Goal: Task Accomplishment & Management: Use online tool/utility

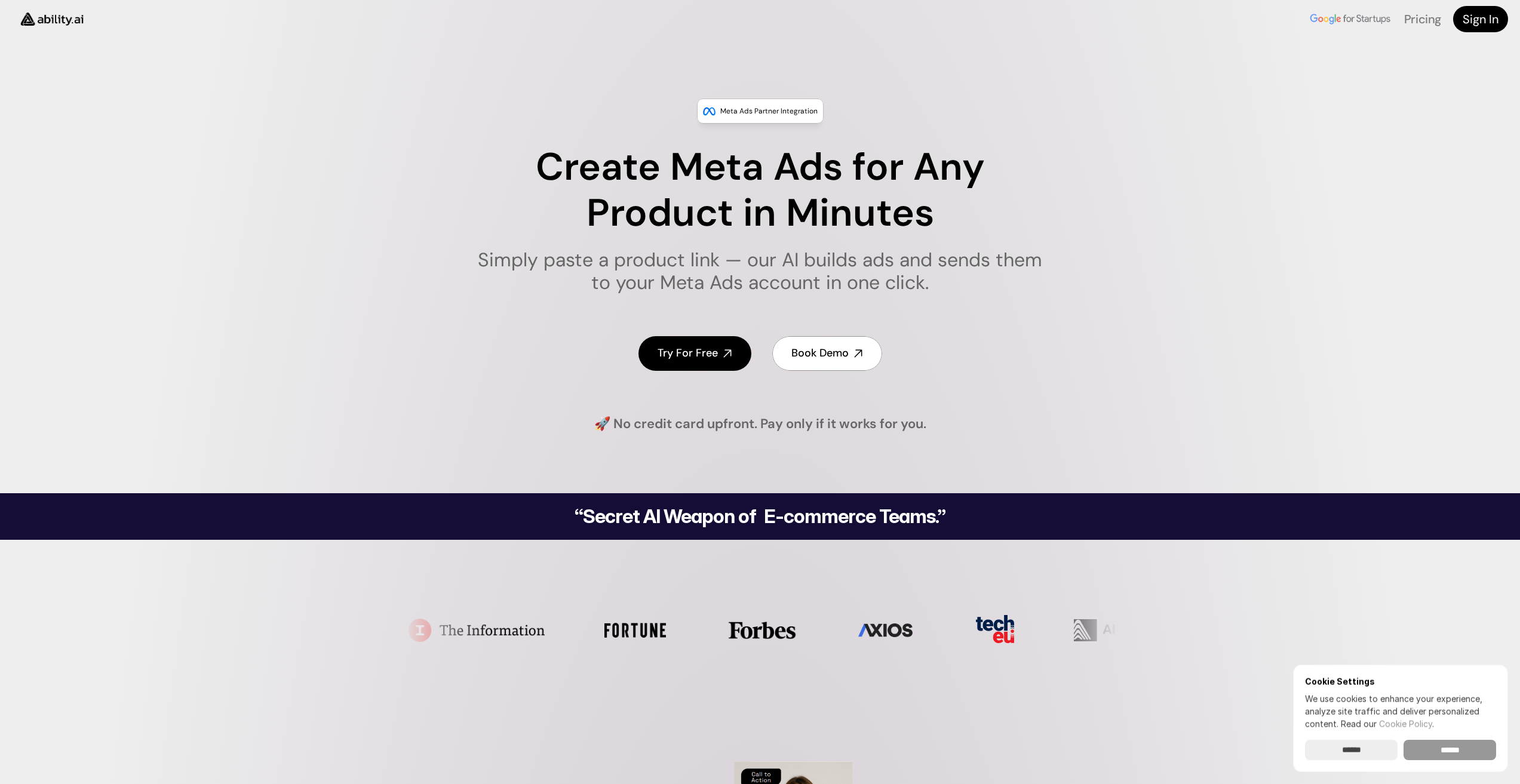
drag, startPoint x: 1442, startPoint y: 749, endPoint x: 1188, endPoint y: 634, distance: 278.8
click at [1441, 748] on input "******" at bounding box center [1450, 750] width 93 height 20
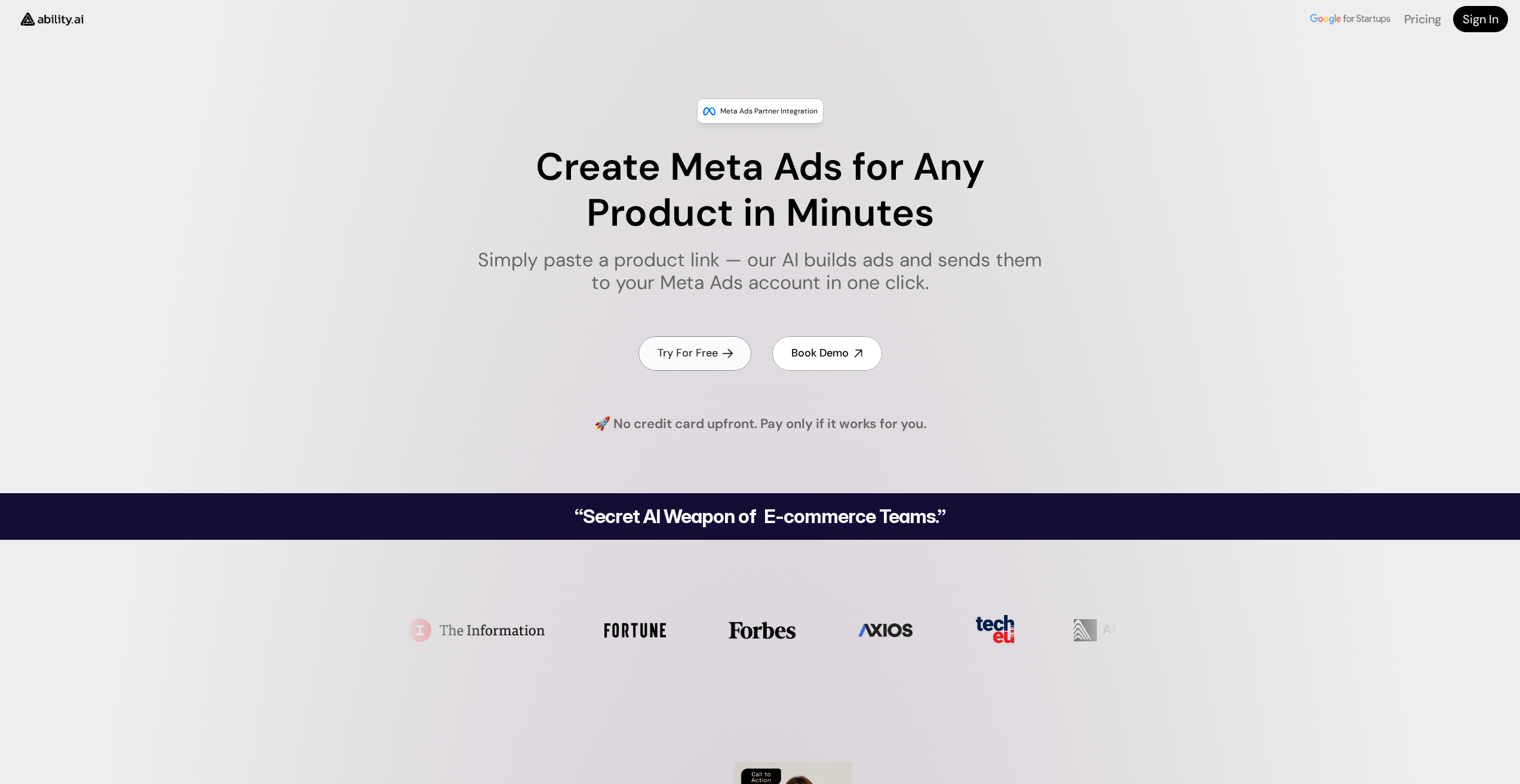
click at [673, 351] on h4 "Try For Free" at bounding box center [688, 353] width 60 height 15
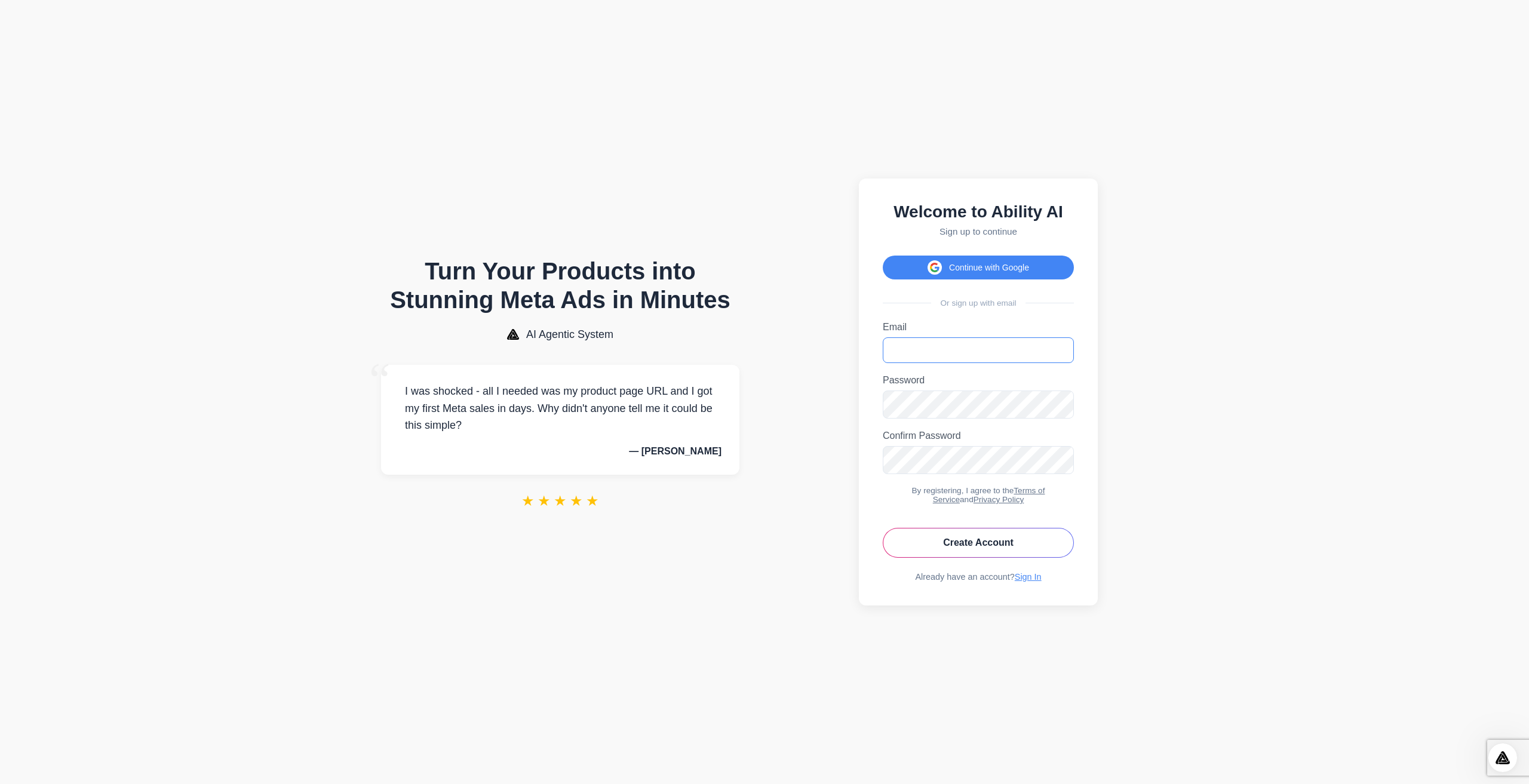
click at [920, 351] on input "Email" at bounding box center [978, 350] width 191 height 26
type input "**********"
click at [989, 556] on button "Create Account" at bounding box center [978, 542] width 191 height 30
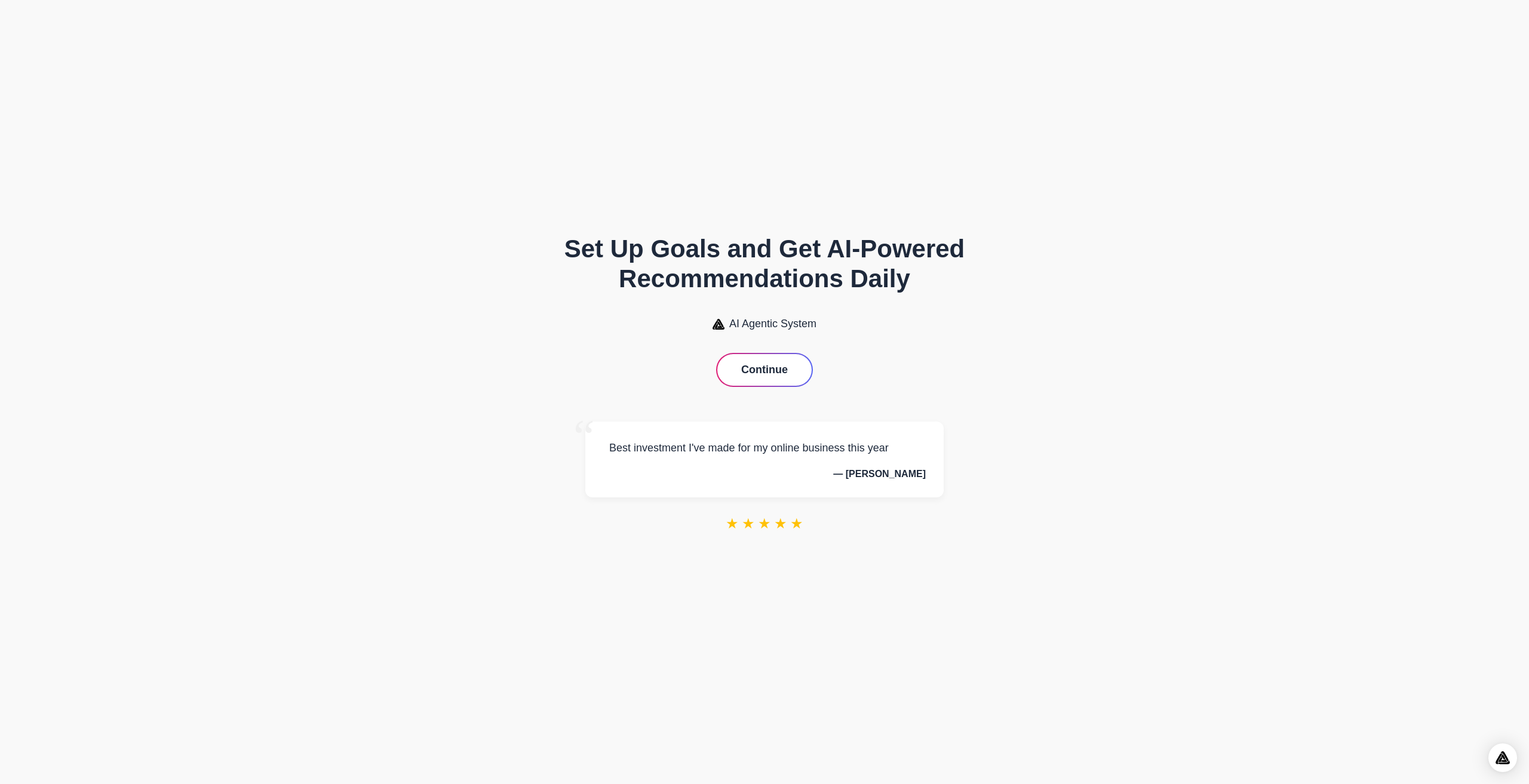
click at [748, 322] on span "AI Agentic System" at bounding box center [773, 324] width 87 height 13
click at [767, 367] on button "Continue" at bounding box center [764, 370] width 94 height 32
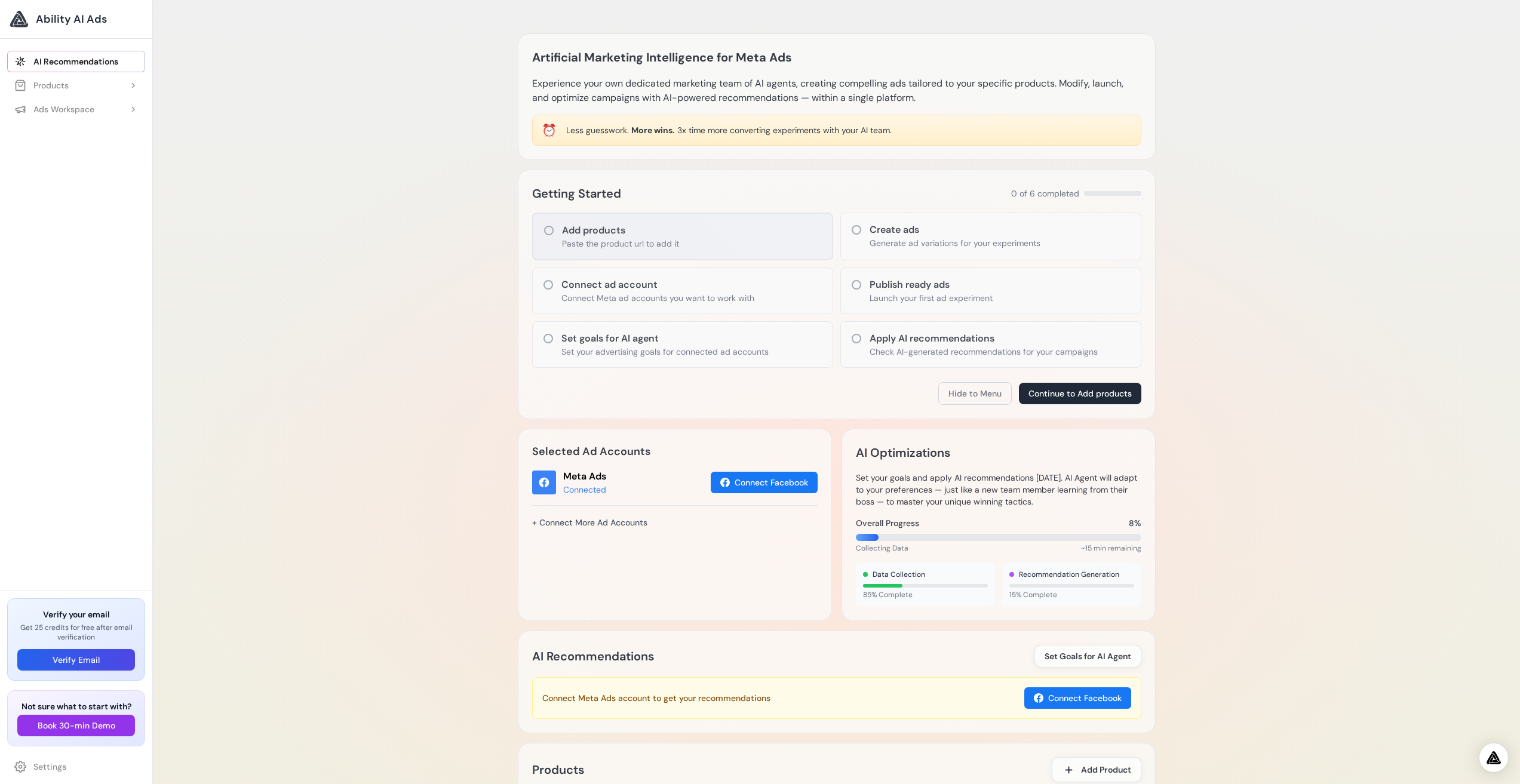
click at [544, 228] on icon at bounding box center [549, 230] width 12 height 12
click at [549, 227] on icon at bounding box center [549, 230] width 10 height 10
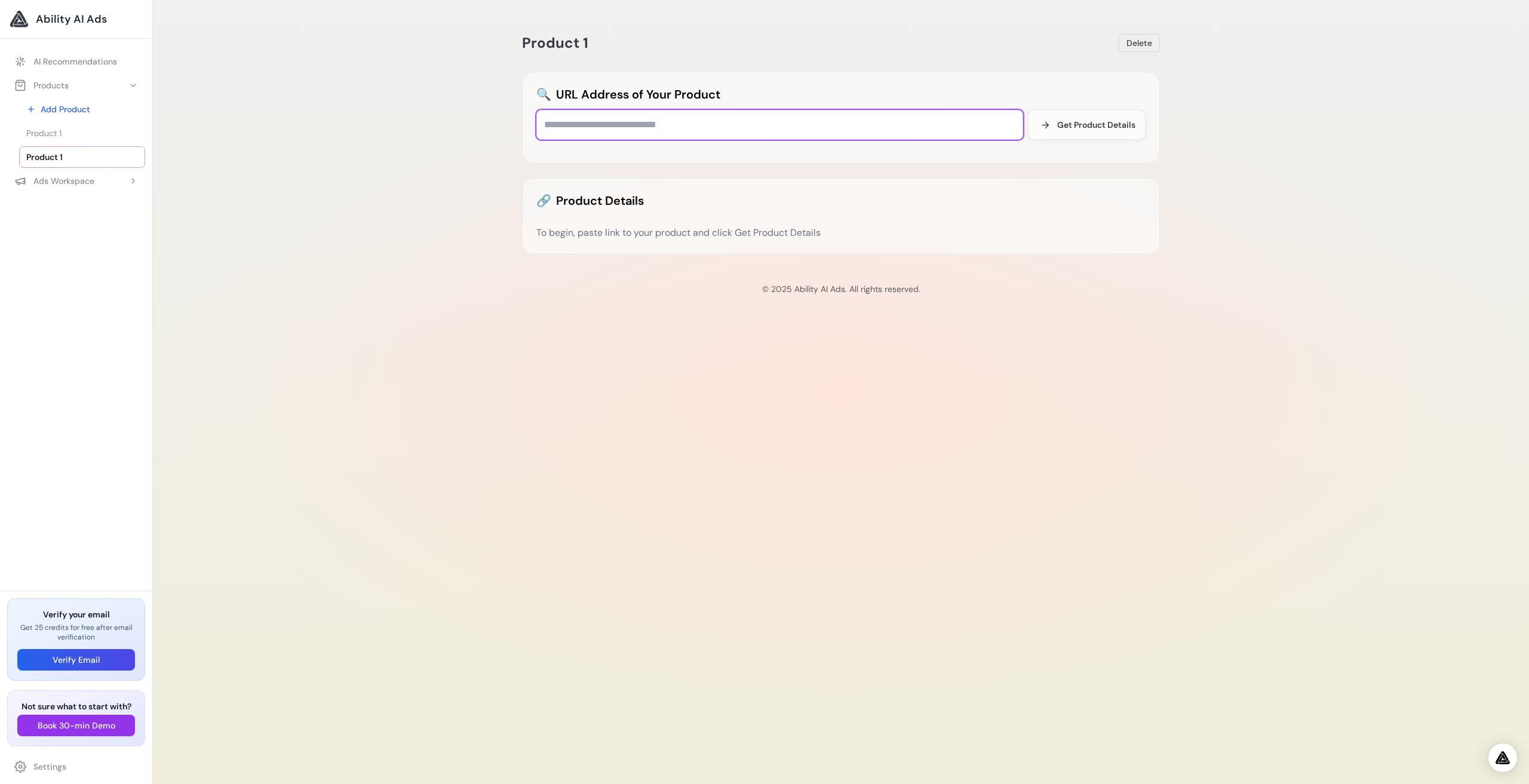
click at [561, 126] on input "text" at bounding box center [779, 124] width 487 height 30
click at [587, 122] on input "text" at bounding box center [779, 124] width 487 height 30
paste input "**********"
type input "**********"
click at [1096, 127] on span "Get Product Details" at bounding box center [1096, 124] width 78 height 12
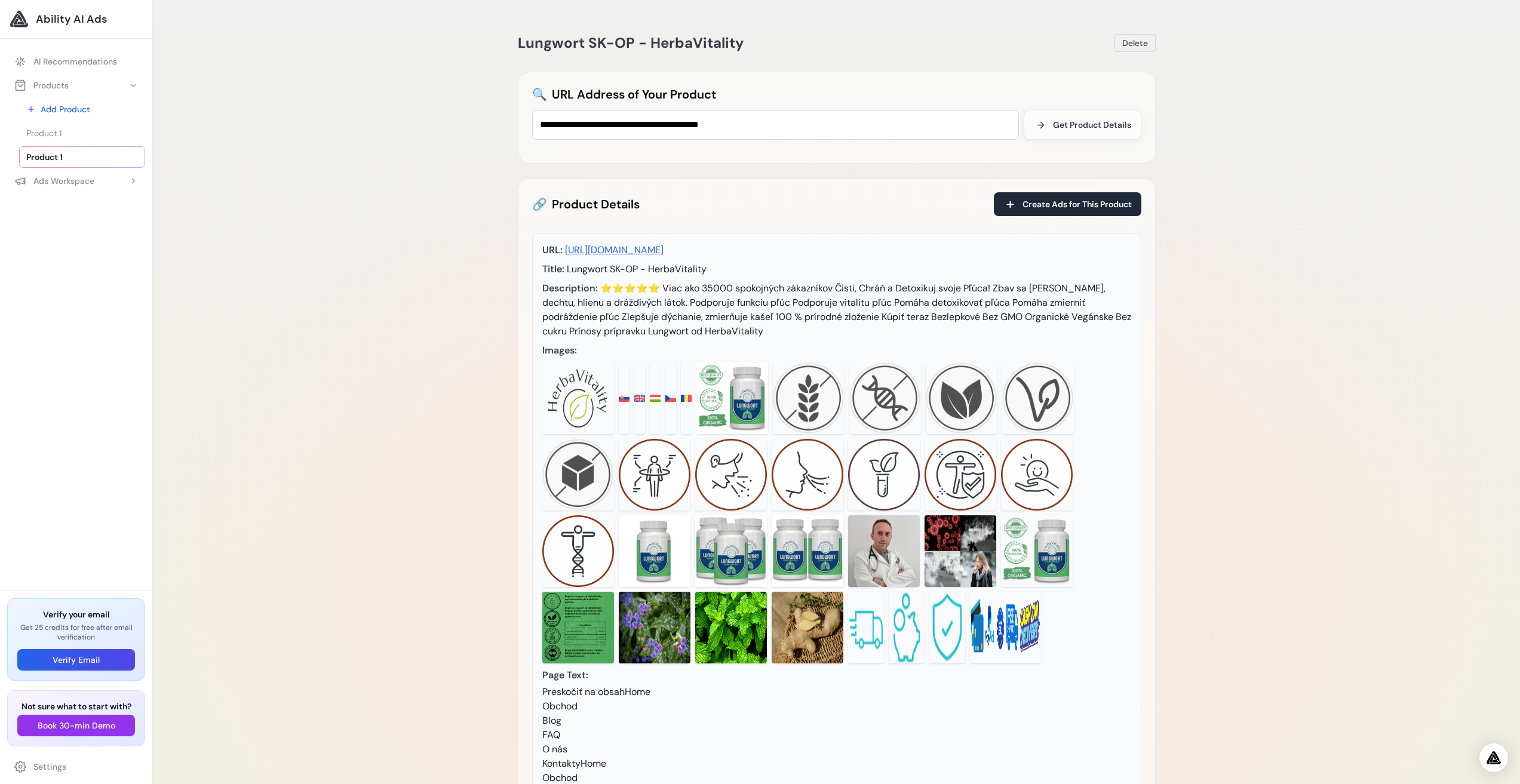
click at [732, 396] on img at bounding box center [732, 398] width 72 height 72
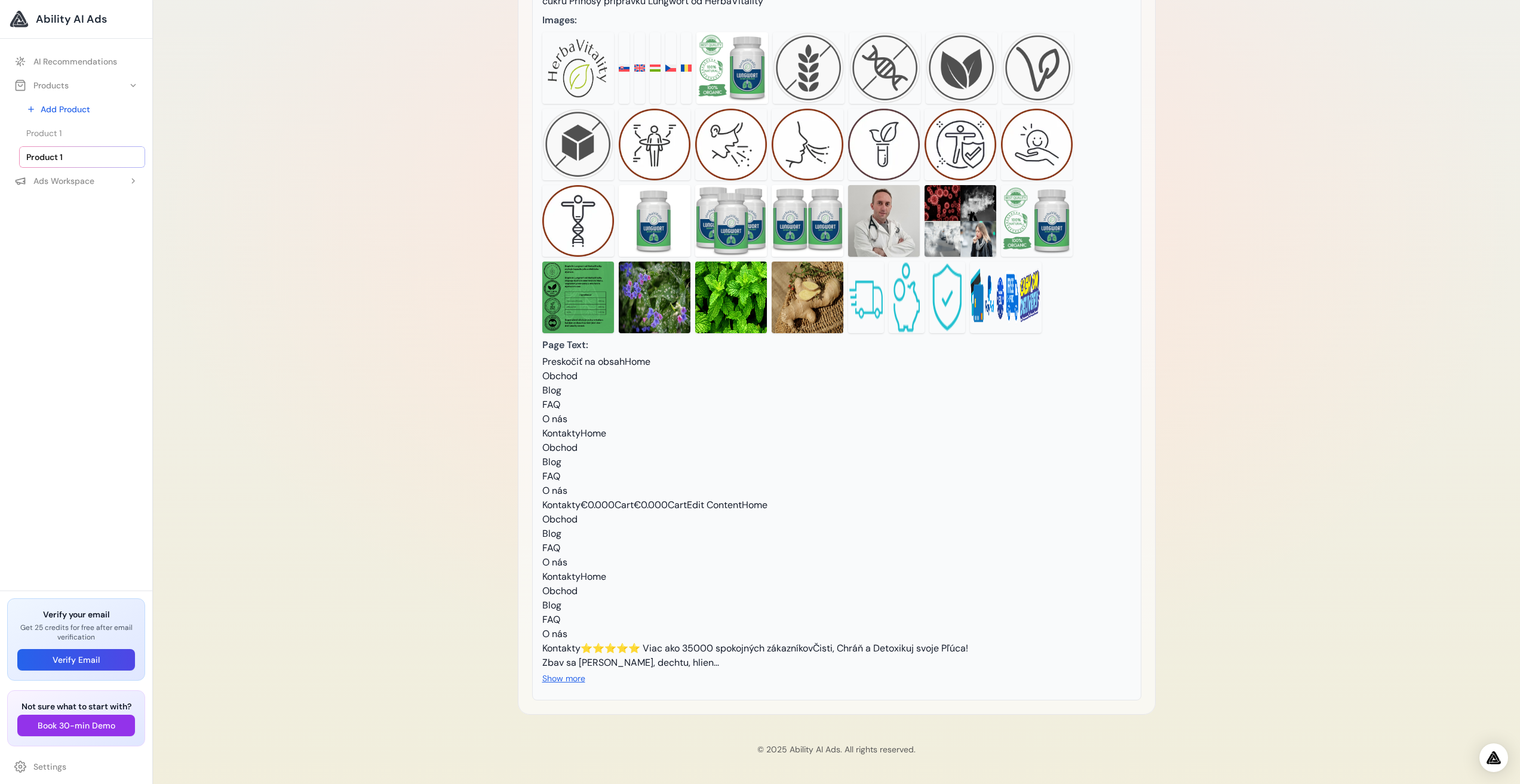
scroll to position [359, 0]
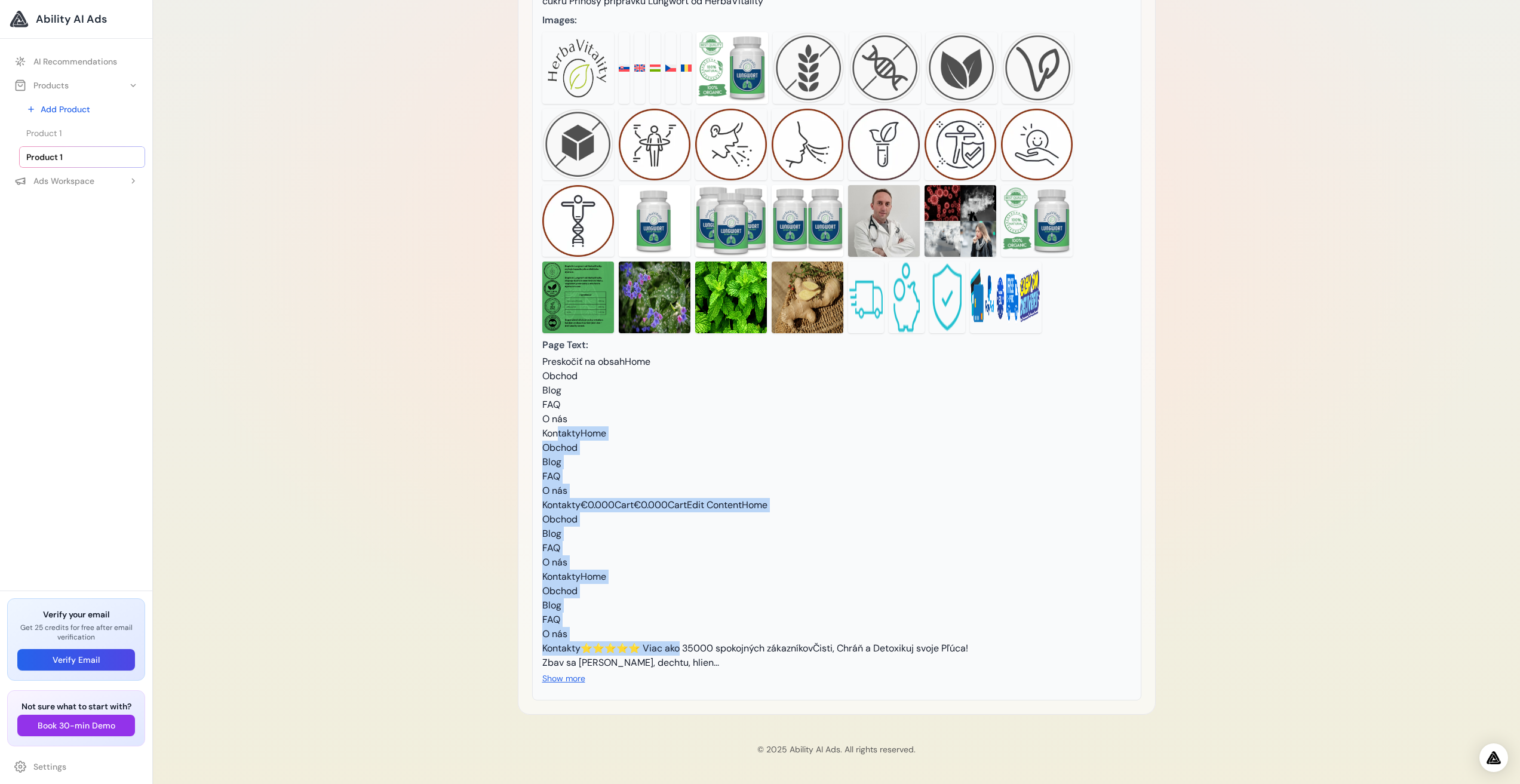
drag, startPoint x: 556, startPoint y: 364, endPoint x: 635, endPoint y: 623, distance: 270.8
click at [635, 623] on div "Preskočiť na obsahHome Obchod Blog FAQ O nás KontaktyHome Obchod Blog FAQ O nás…" at bounding box center [837, 512] width 589 height 315
drag, startPoint x: 682, startPoint y: 610, endPoint x: 696, endPoint y: 639, distance: 32.2
click at [680, 612] on div "Preskočiť na obsahHome Obchod Blog FAQ O nás KontaktyHome Obchod Blog FAQ O nás…" at bounding box center [837, 512] width 589 height 315
drag, startPoint x: 720, startPoint y: 634, endPoint x: 727, endPoint y: 651, distance: 18.4
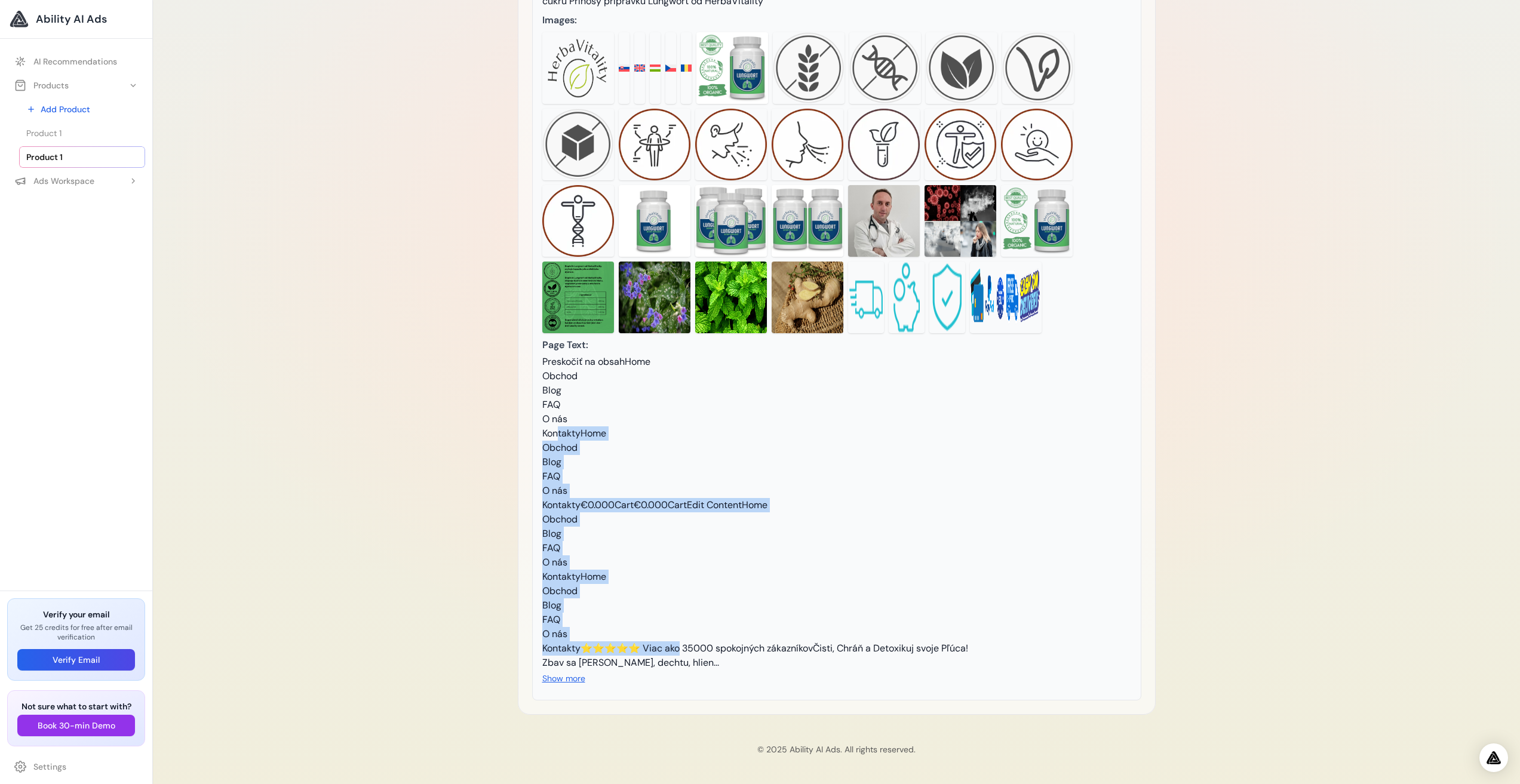
click at [727, 651] on div "Preskočiť na obsahHome Obchod Blog FAQ O nás KontaktyHome Obchod Blog FAQ O nás…" at bounding box center [837, 512] width 589 height 315
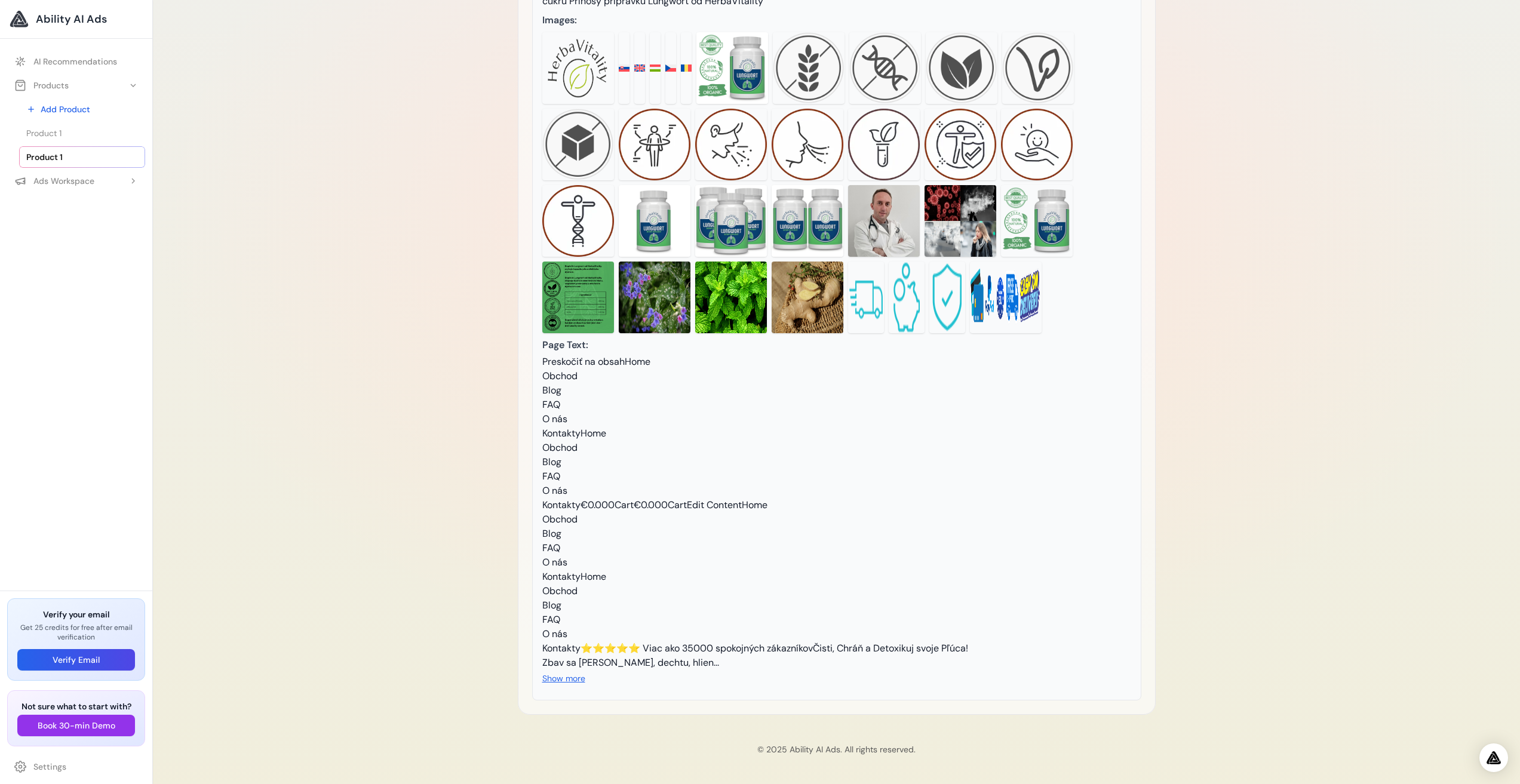
click at [665, 641] on div "Preskočiť na obsahHome Obchod Blog FAQ O nás KontaktyHome Obchod Blog FAQ O nás…" at bounding box center [837, 512] width 589 height 315
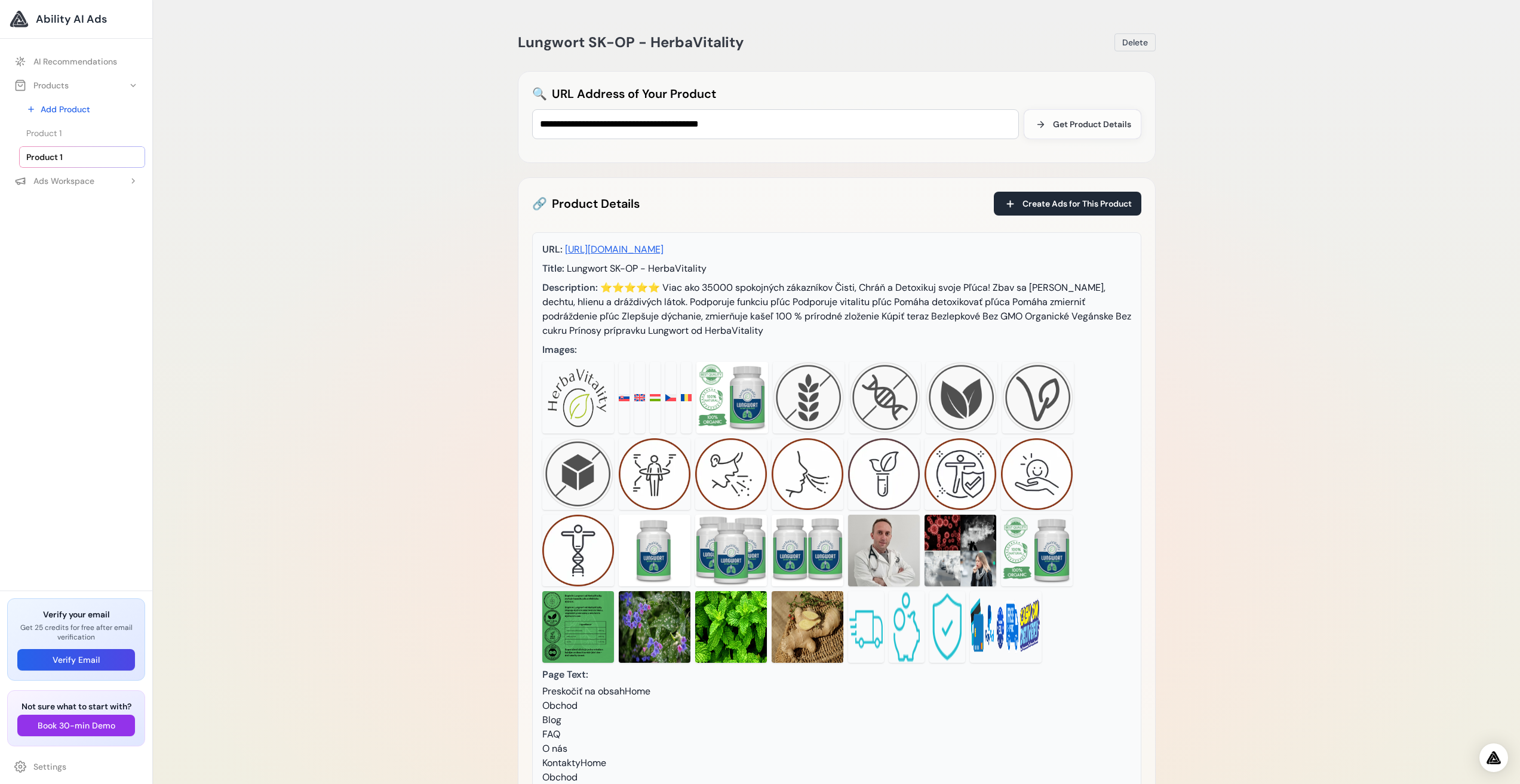
scroll to position [0, 0]
click at [1056, 197] on button "Create Ads for This Product" at bounding box center [1067, 204] width 148 height 24
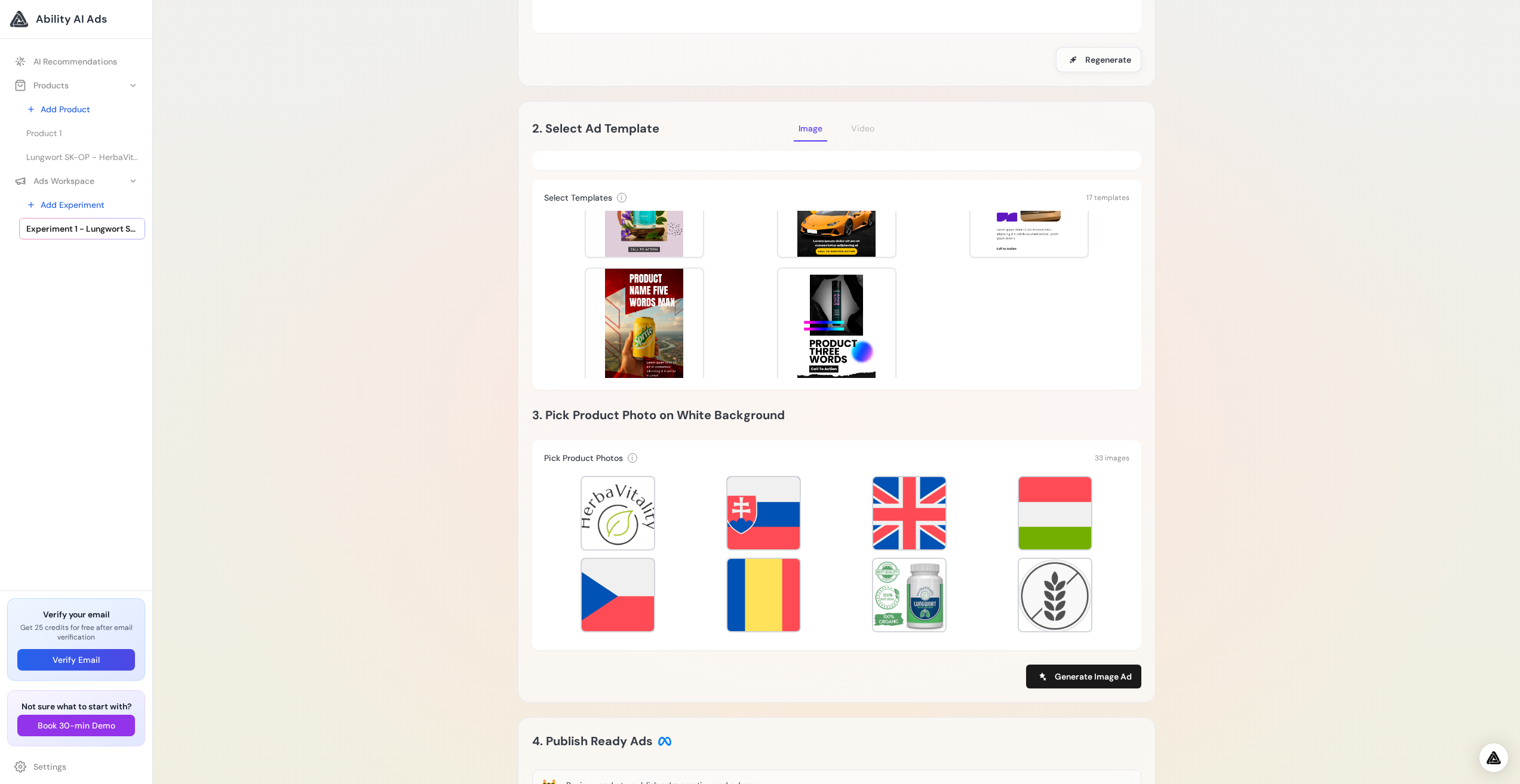
scroll to position [239, 0]
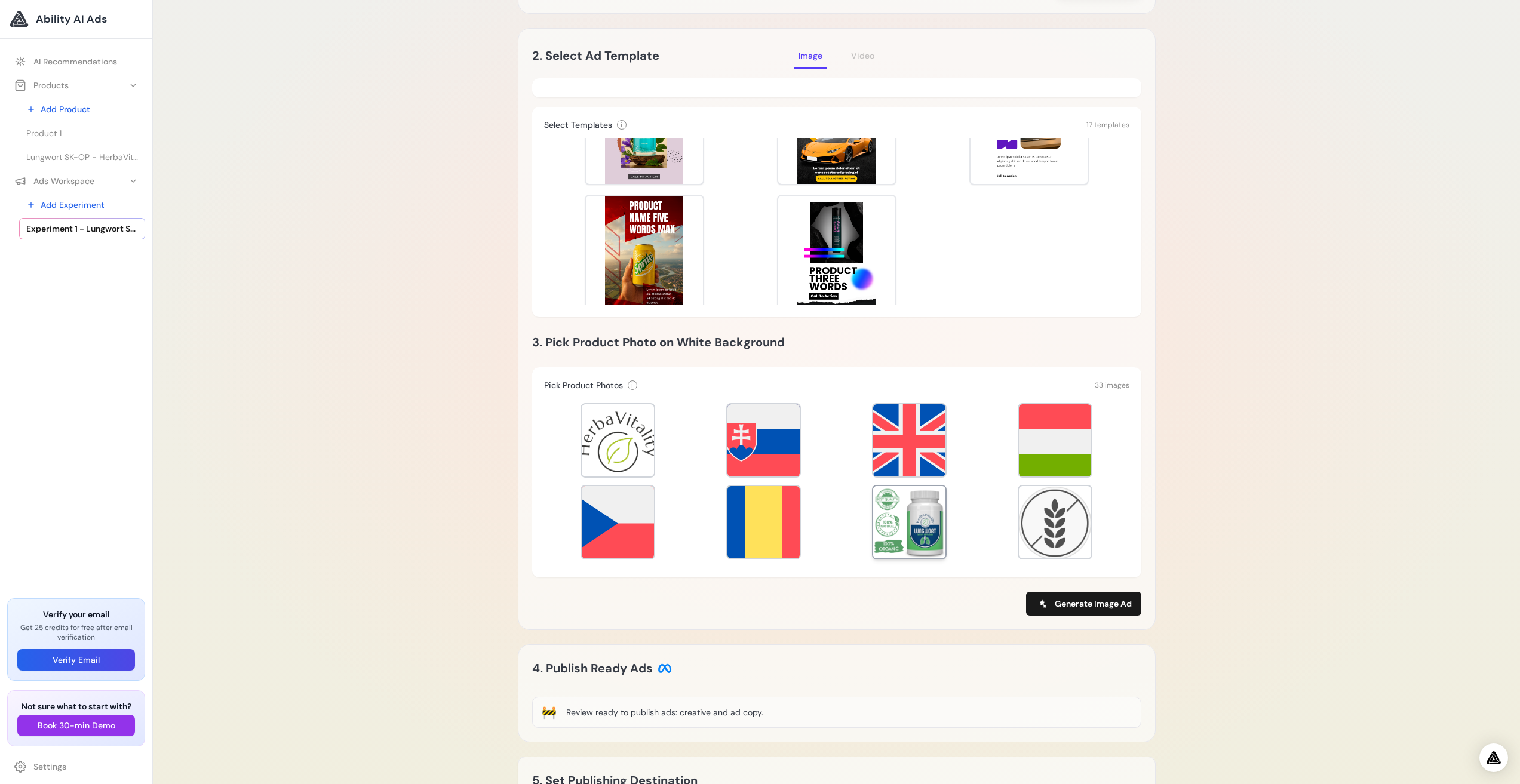
click at [906, 523] on div at bounding box center [909, 522] width 72 height 72
drag, startPoint x: 1129, startPoint y: 426, endPoint x: 1129, endPoint y: 449, distance: 23.0
click at [1129, 449] on div at bounding box center [836, 482] width 585 height 167
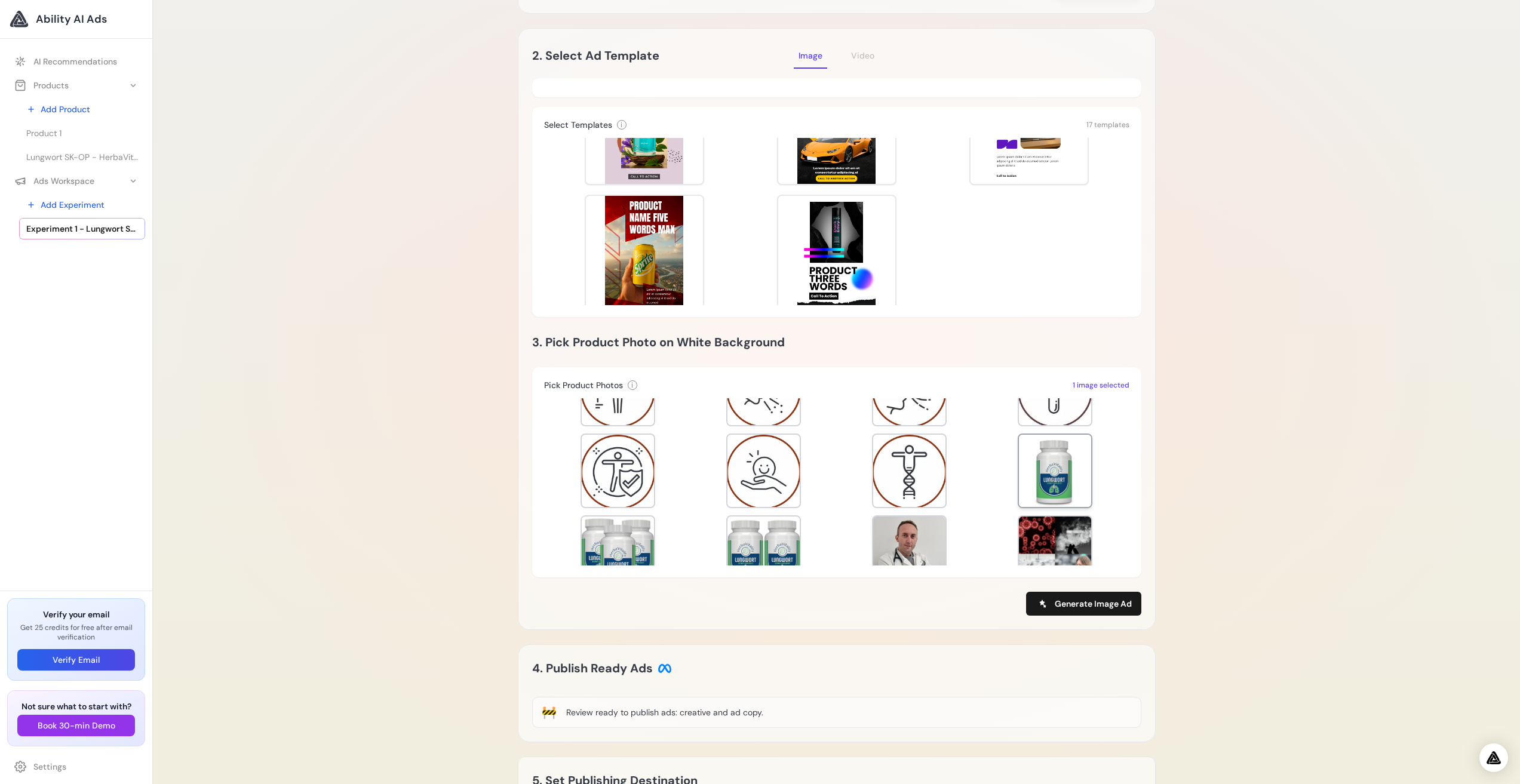
scroll to position [293, 0]
click at [1038, 476] on div at bounding box center [1055, 474] width 72 height 72
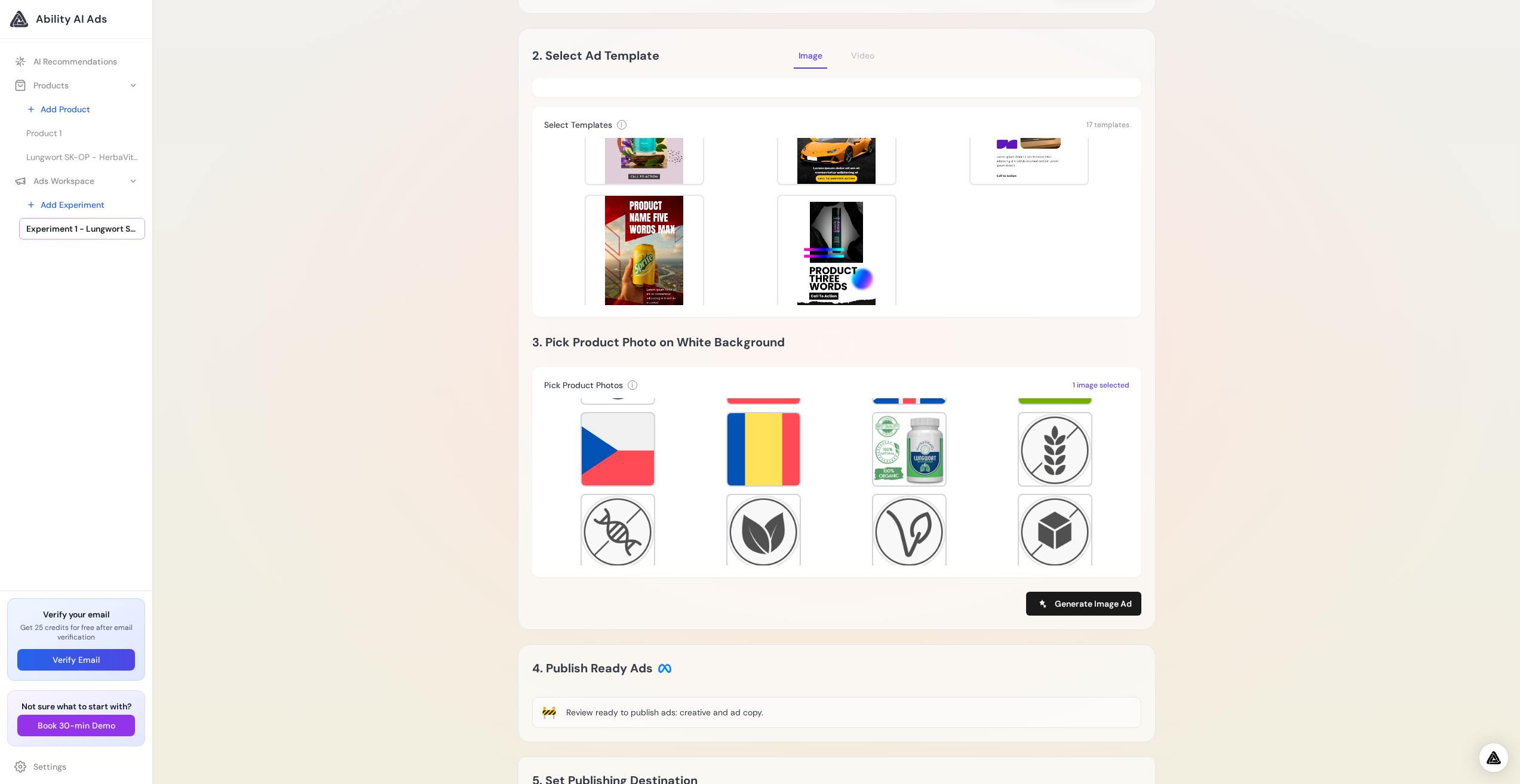
scroll to position [18, 0]
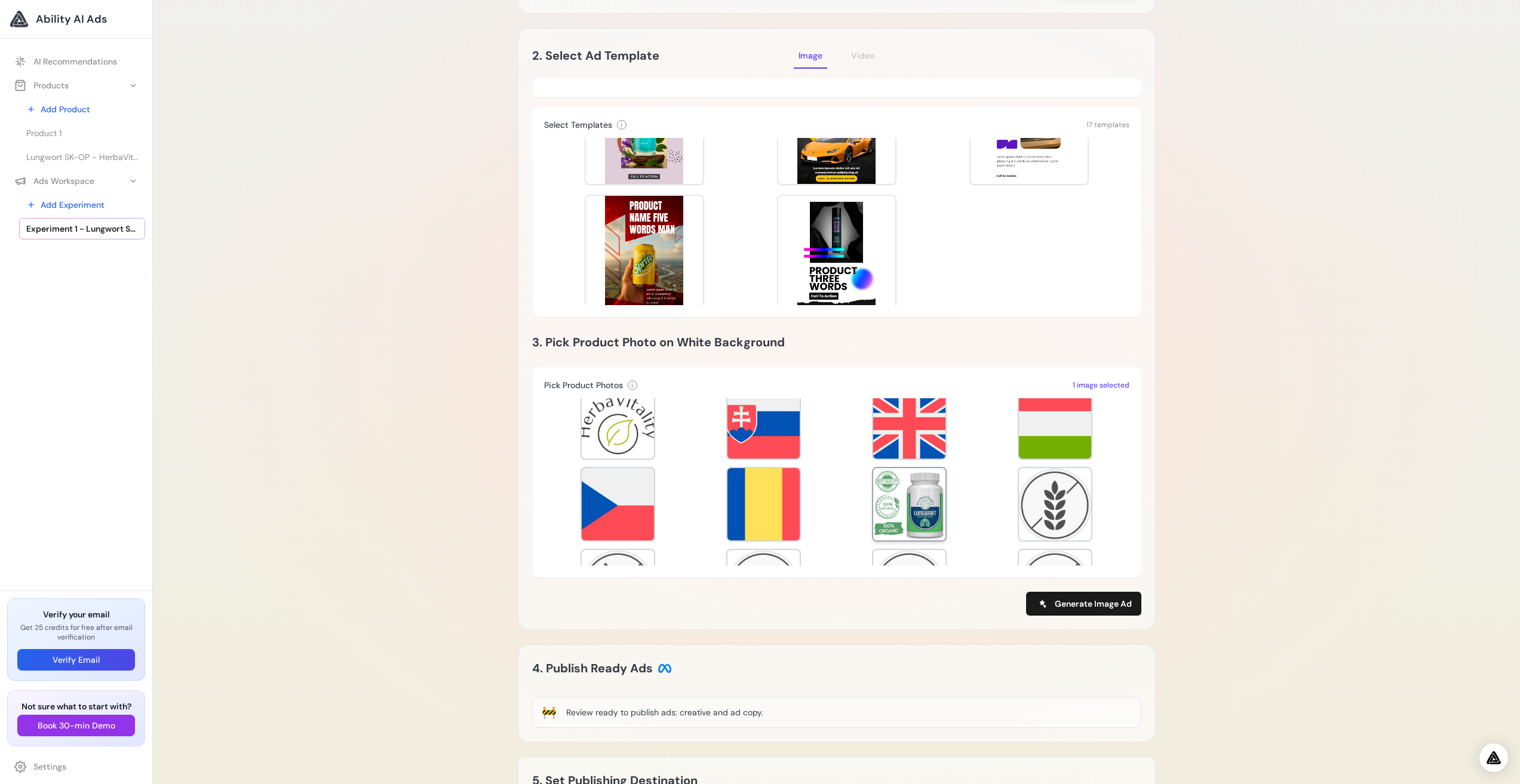
click at [914, 497] on div at bounding box center [909, 504] width 72 height 72
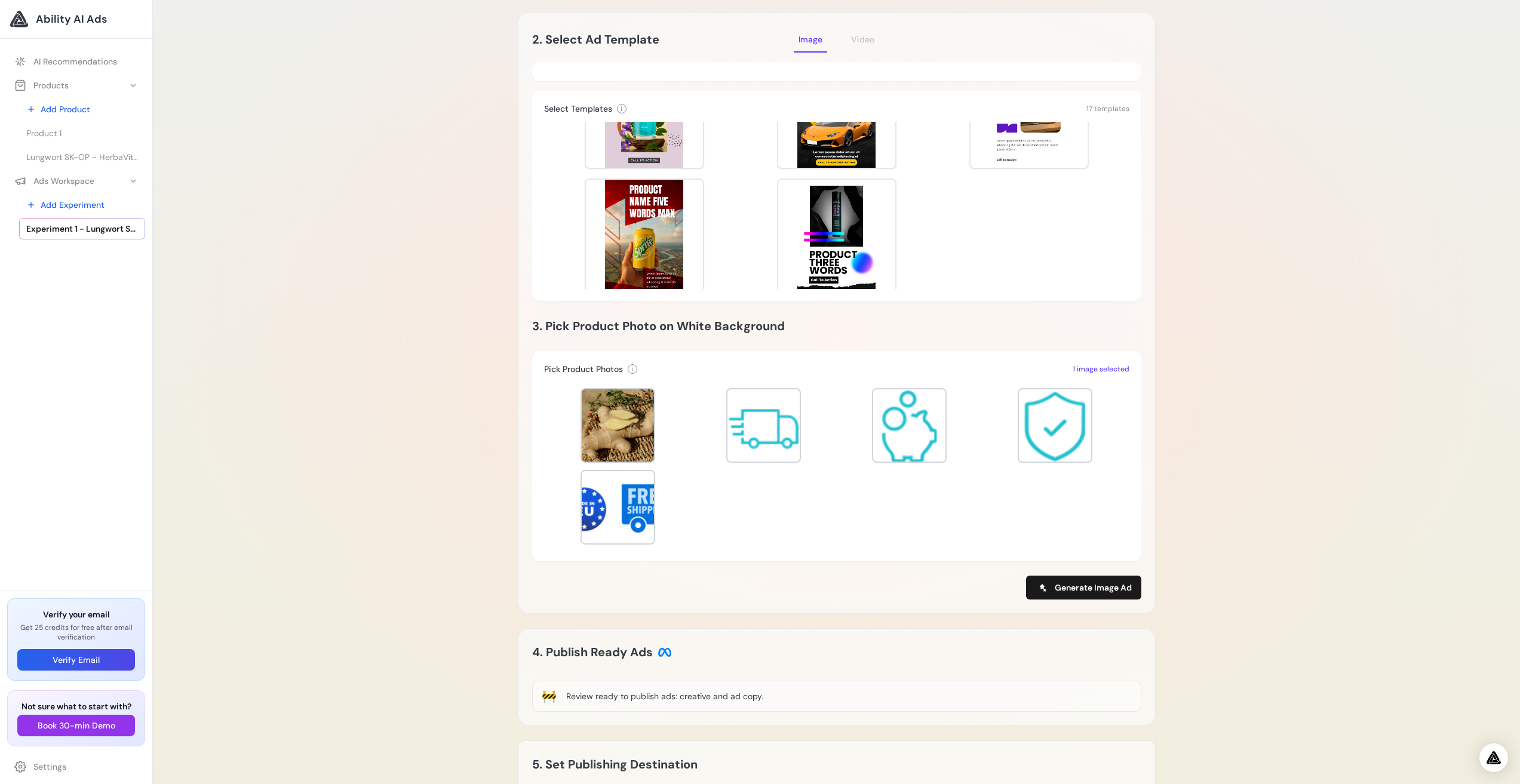
scroll to position [119, 0]
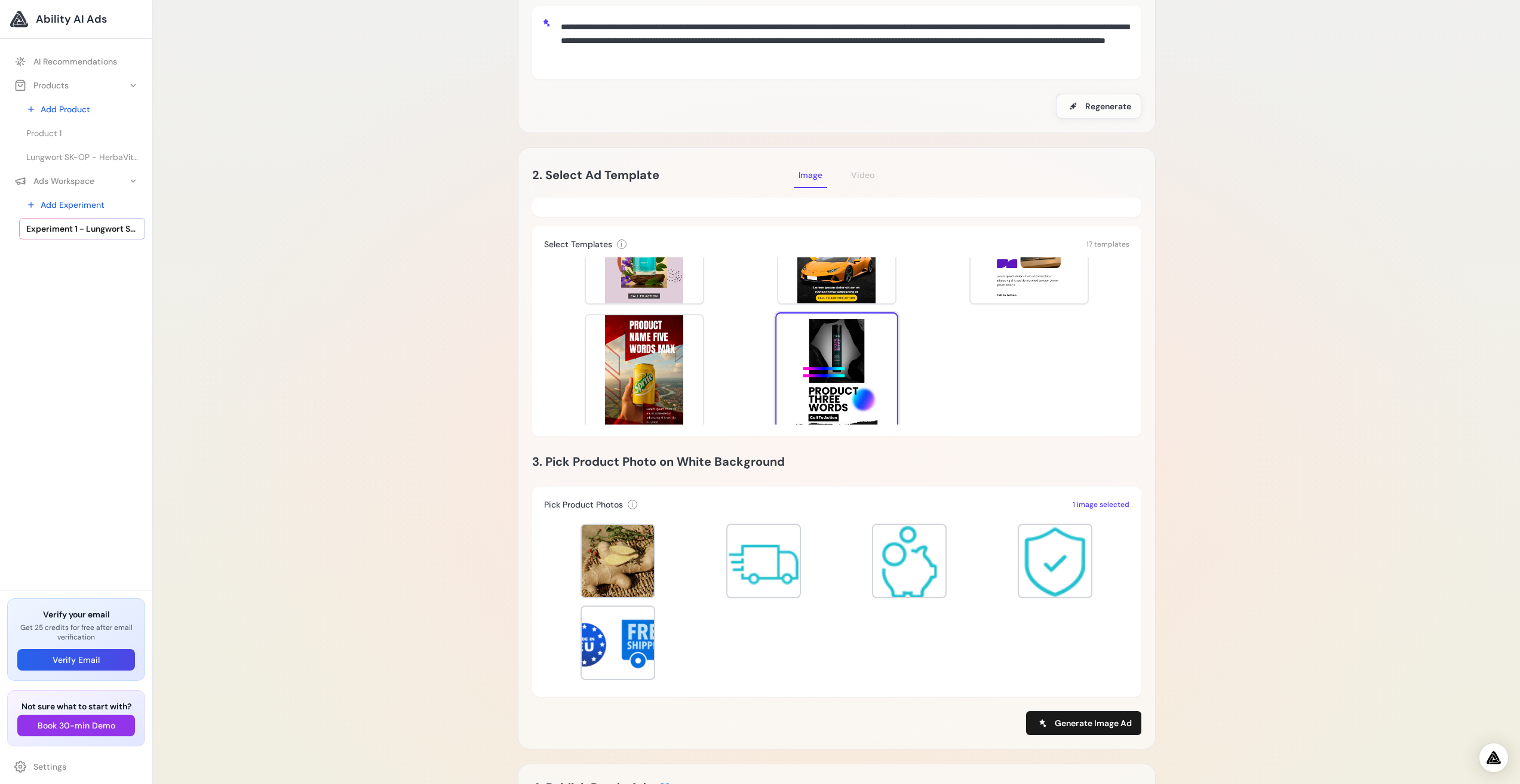
click at [835, 351] on div at bounding box center [836, 374] width 123 height 123
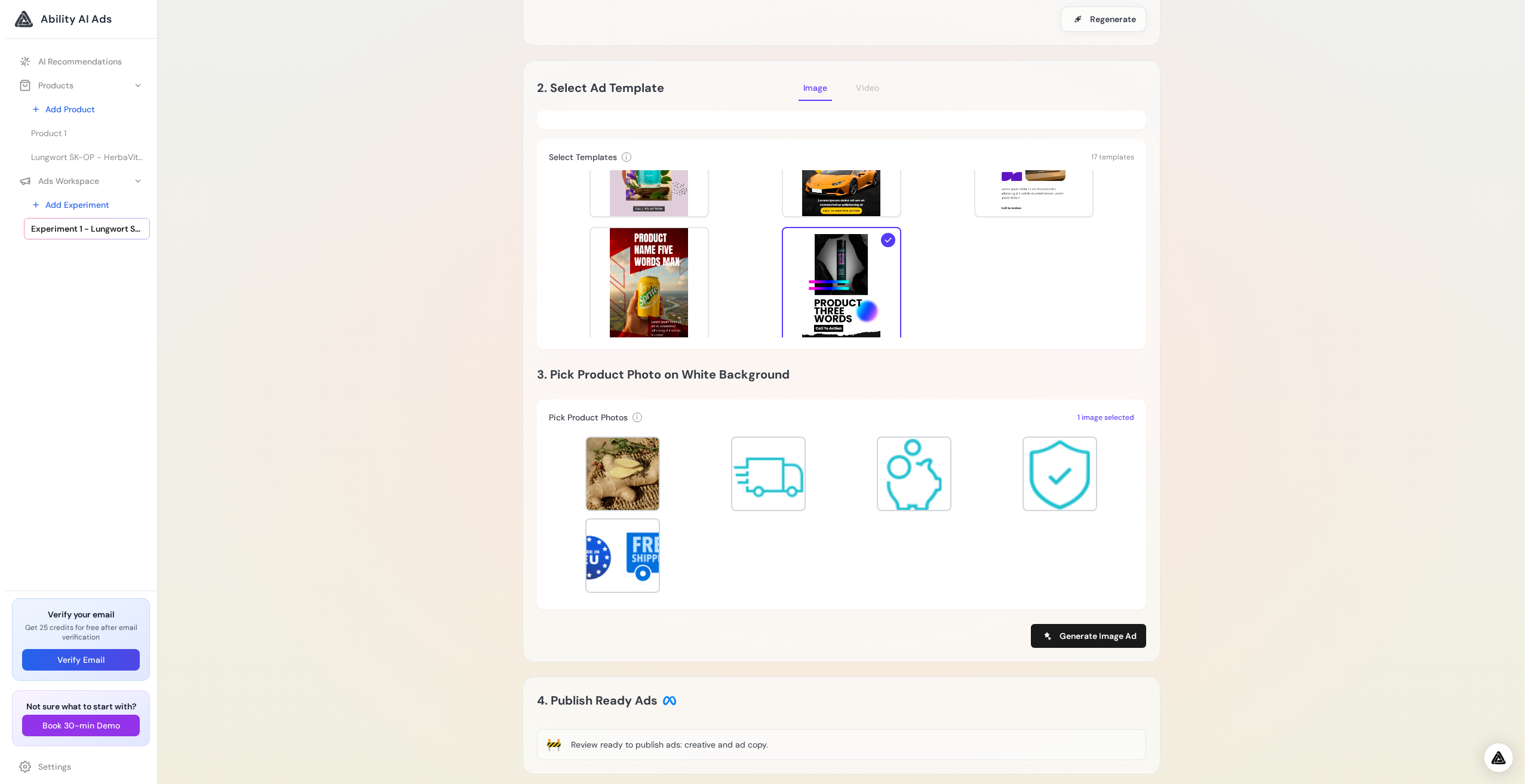
scroll to position [299, 0]
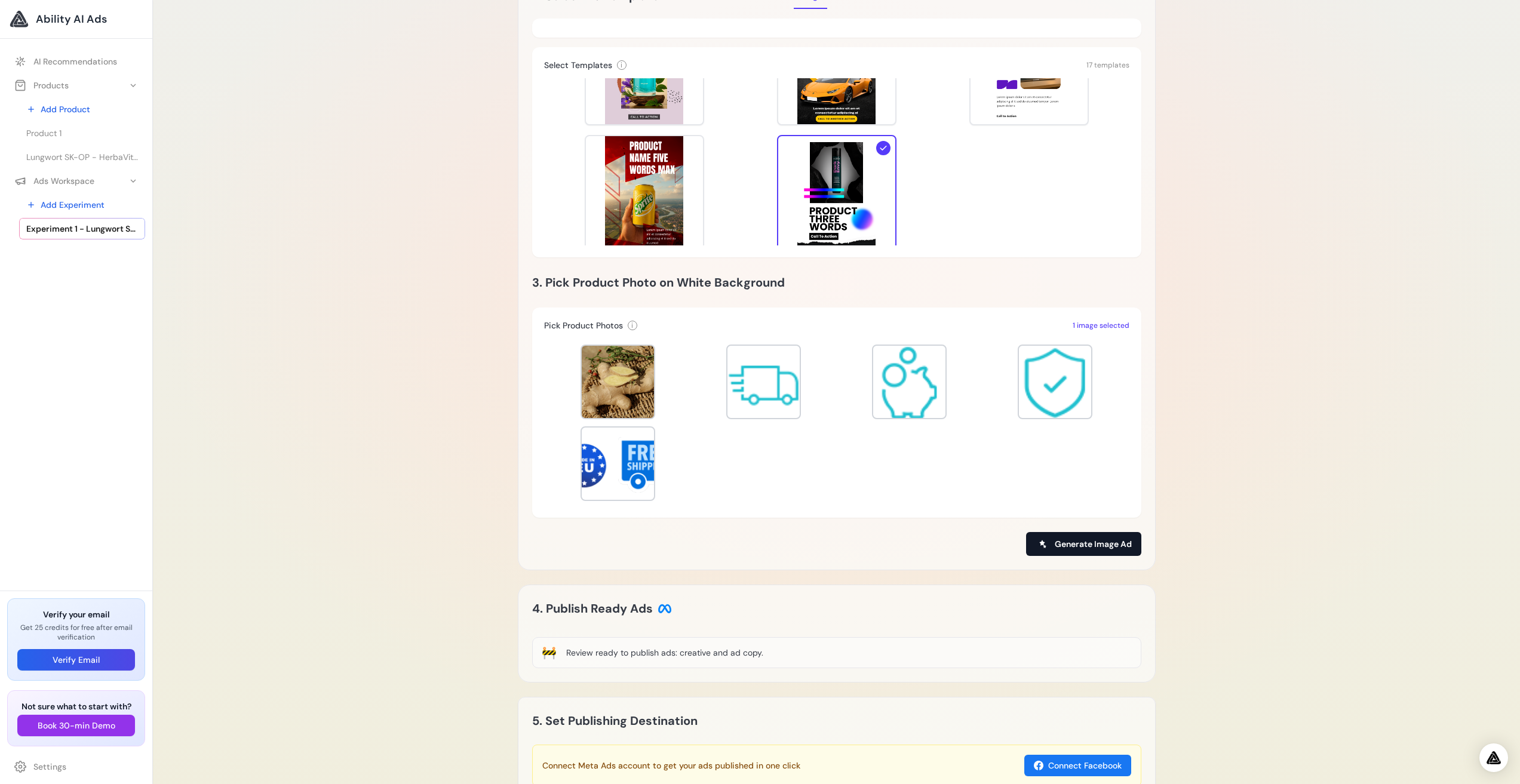
click at [1096, 542] on span "Generate Image Ad" at bounding box center [1093, 544] width 77 height 12
type input "**********"
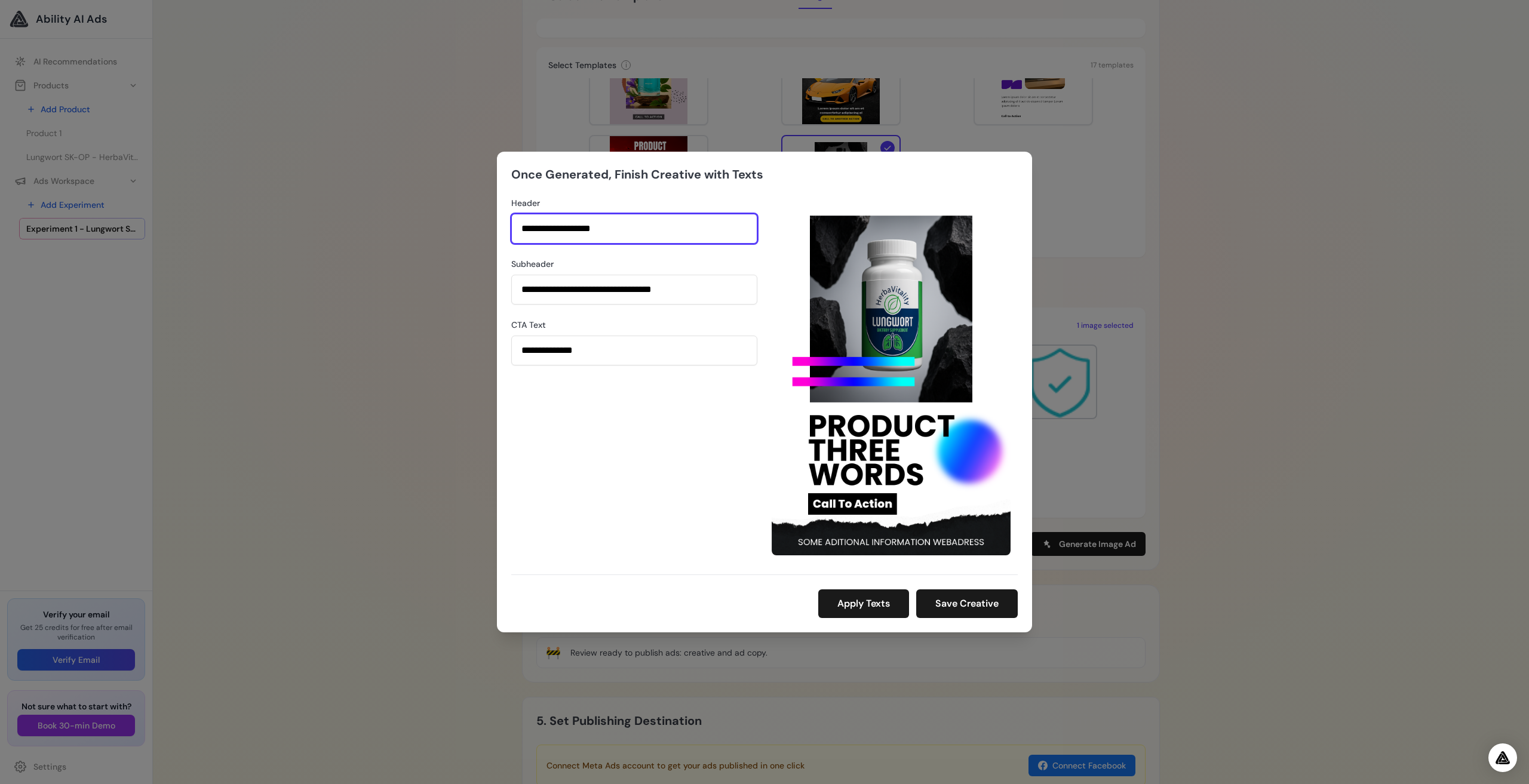
click at [584, 226] on input "**********" at bounding box center [635, 228] width 246 height 30
